Goal: Task Accomplishment & Management: Use online tool/utility

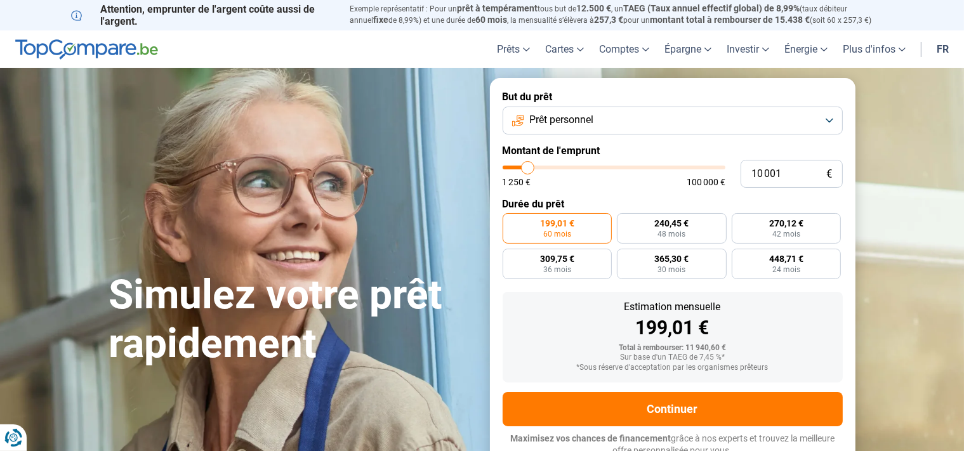
click at [829, 124] on button "Prêt personnel" at bounding box center [673, 121] width 340 height 28
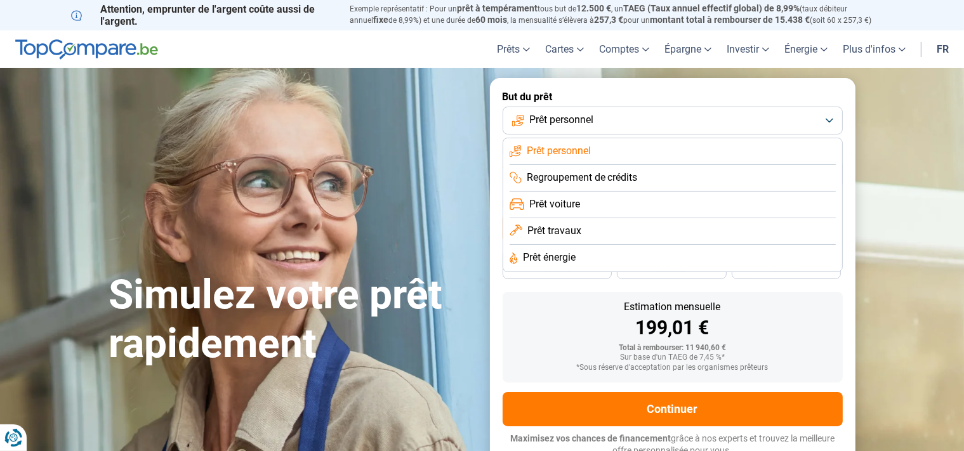
click at [829, 122] on button "Prêt personnel" at bounding box center [673, 121] width 340 height 28
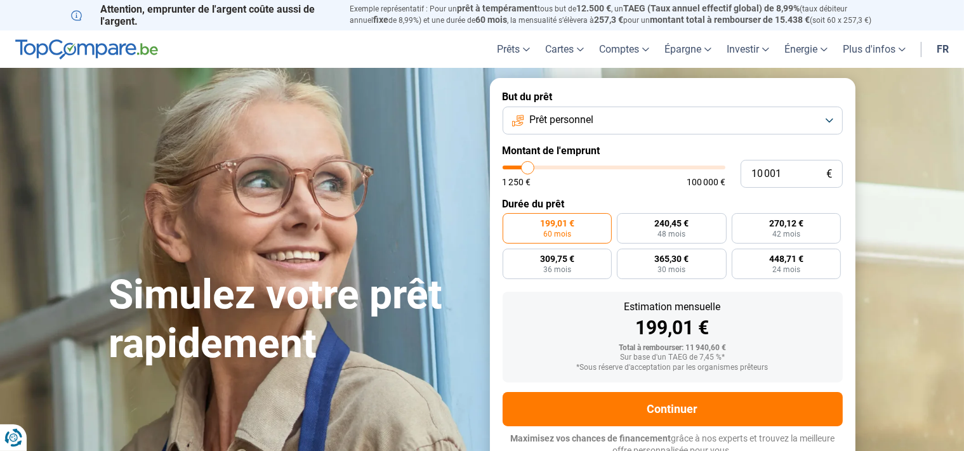
type input "9 500"
type input "9500"
type input "17 000"
type input "17000"
type input "26 250"
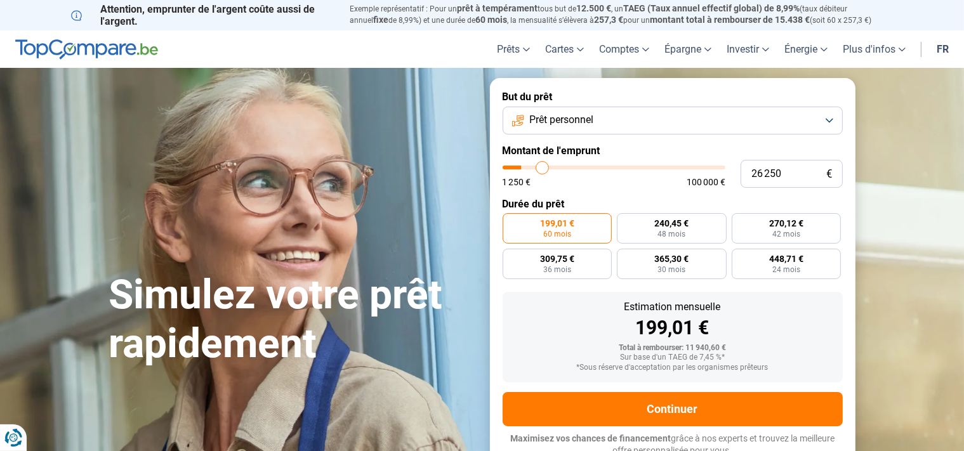
type input "26250"
type input "38 000"
type input "38000"
type input "54 250"
type input "54250"
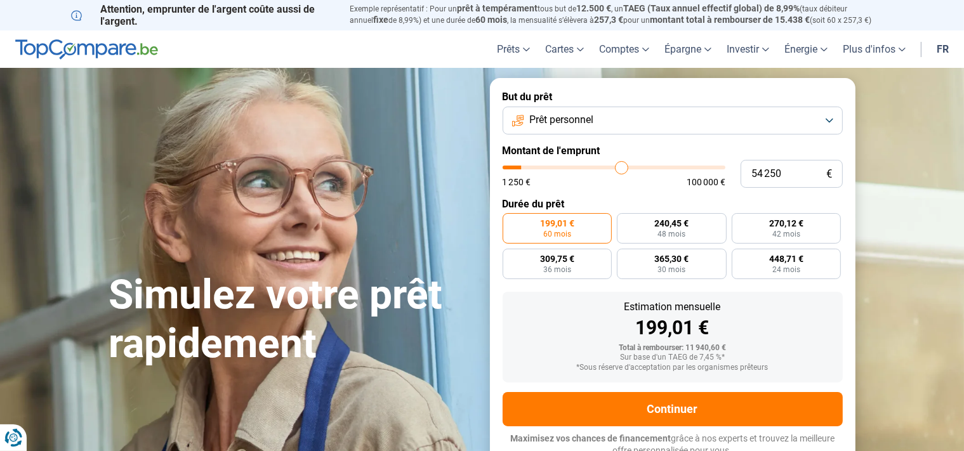
type input "65 000"
type input "65000"
type input "79 750"
type input "79750"
type input "86 500"
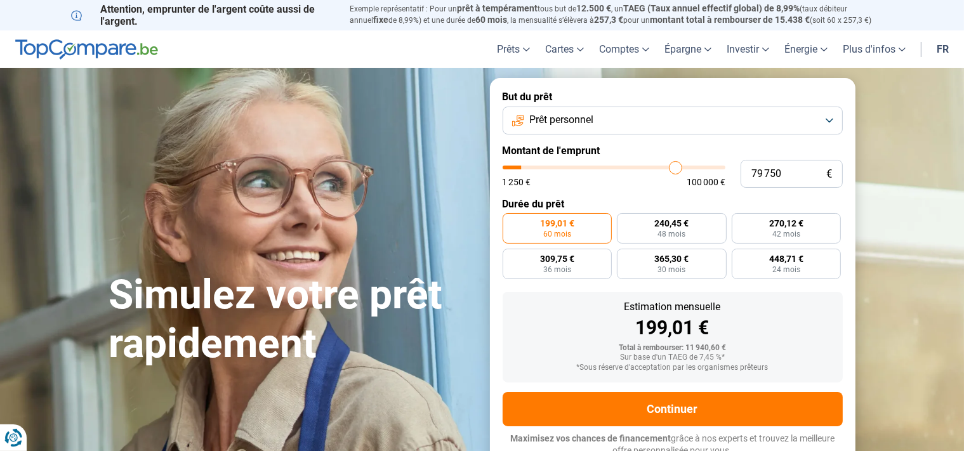
type input "86500"
type input "95 500"
type input "95500"
type input "99 500"
type input "99500"
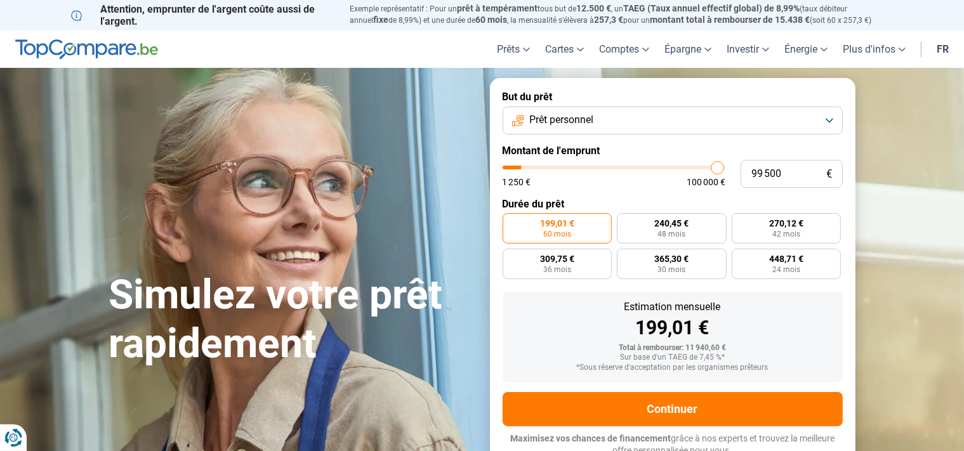
type input "100 000"
drag, startPoint x: 527, startPoint y: 166, endPoint x: 745, endPoint y: 196, distance: 220.3
type input "100000"
click at [725, 169] on input "range" at bounding box center [614, 168] width 223 height 4
radio input "false"
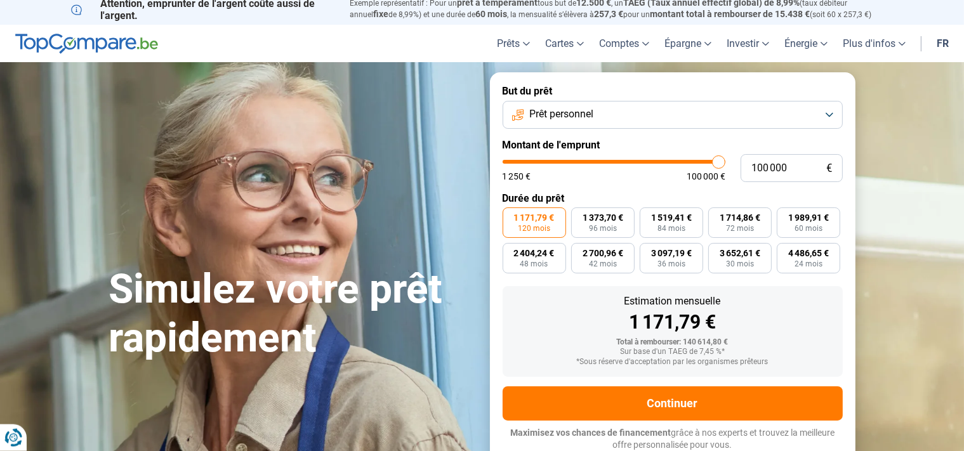
scroll to position [6, 0]
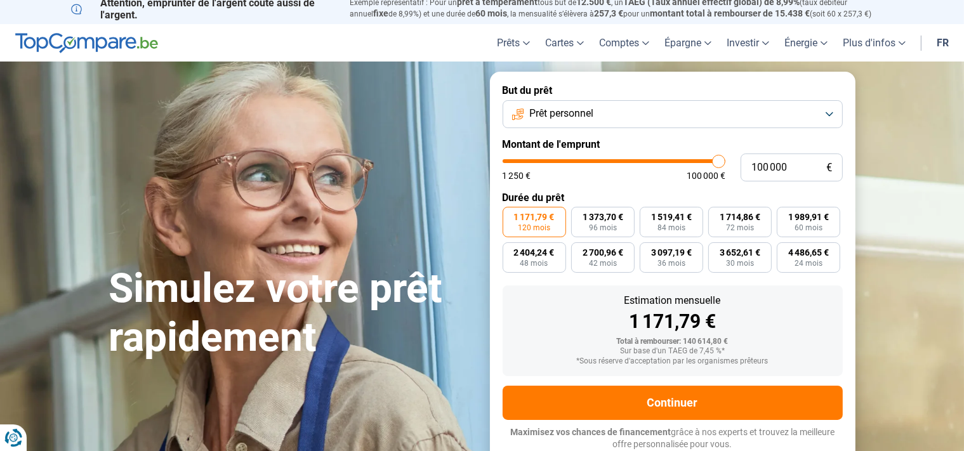
click at [826, 110] on button "Prêt personnel" at bounding box center [673, 114] width 340 height 28
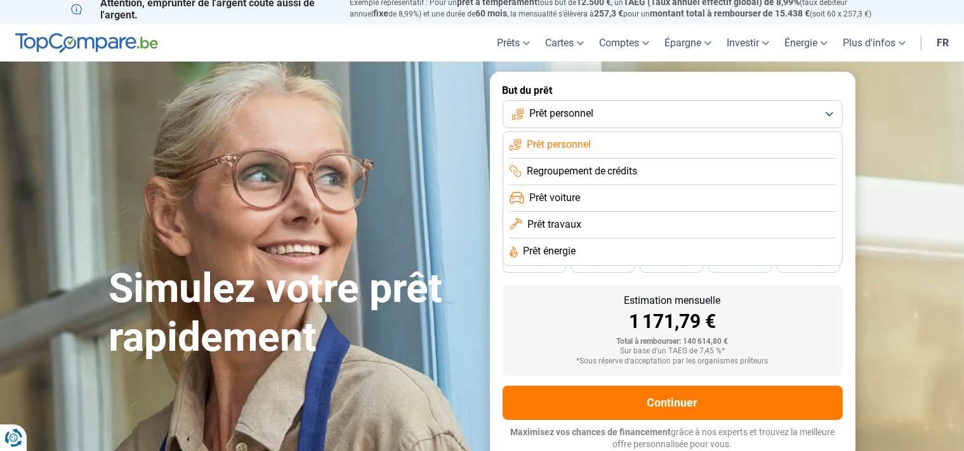
click at [564, 224] on span "Prêt travaux" at bounding box center [554, 225] width 54 height 14
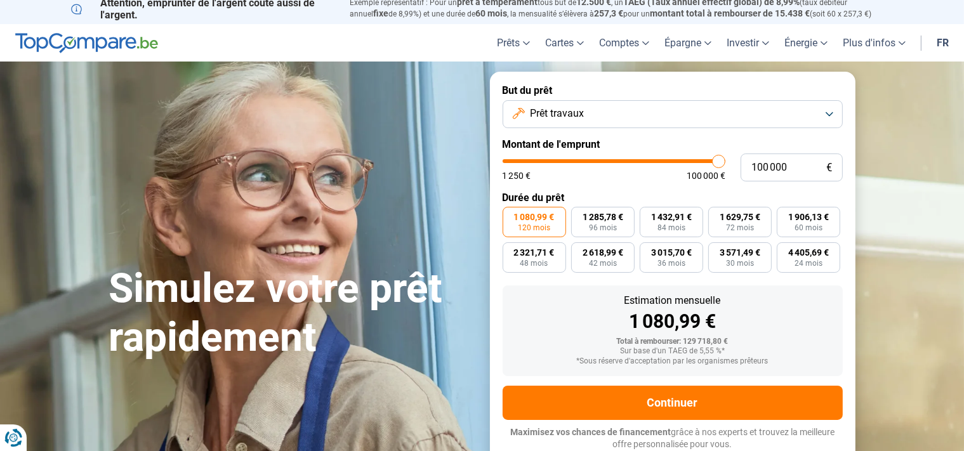
click at [833, 107] on button "Prêt travaux" at bounding box center [673, 114] width 340 height 28
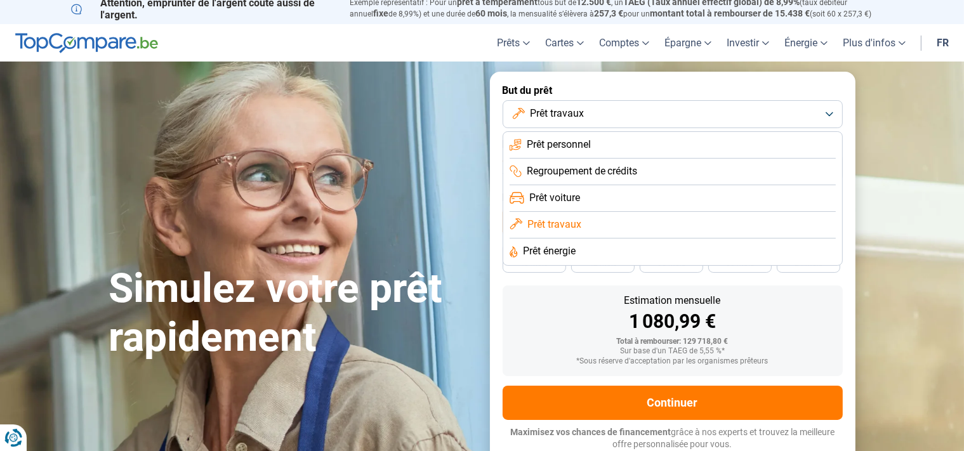
click at [557, 250] on span "Prêt énergie" at bounding box center [549, 251] width 53 height 14
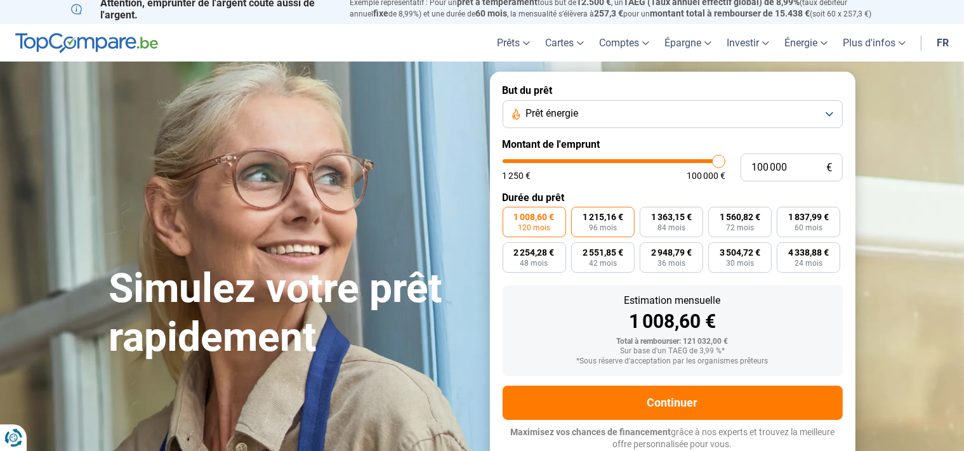
click at [611, 221] on span "1 215,16 €" at bounding box center [603, 217] width 41 height 9
click at [579, 215] on input "1 215,16 € 96 mois" at bounding box center [575, 211] width 8 height 8
radio input "true"
click at [527, 220] on span "1 008,60 €" at bounding box center [534, 217] width 41 height 9
click at [511, 215] on input "1 008,60 € 120 mois" at bounding box center [507, 211] width 8 height 8
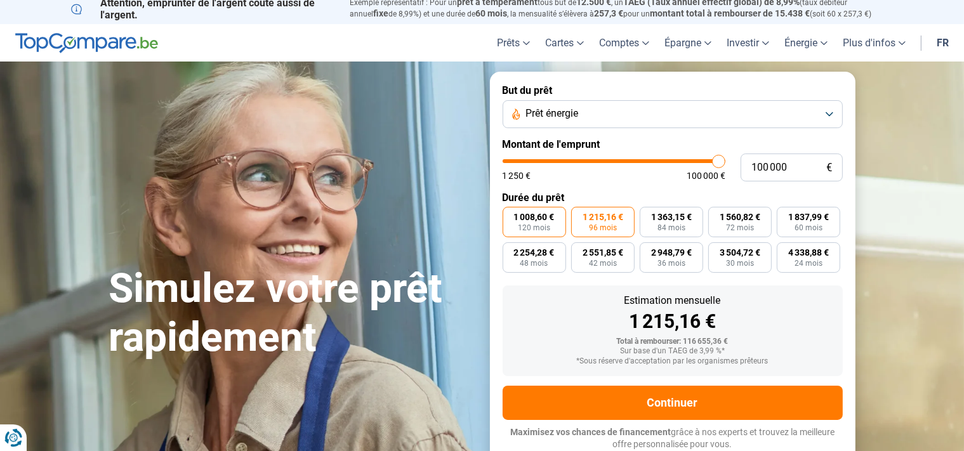
radio input "true"
